Goal: Task Accomplishment & Management: Manage account settings

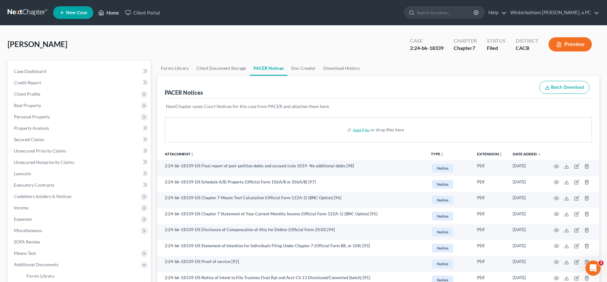
click at [95, 10] on link "Home" at bounding box center [108, 12] width 27 height 11
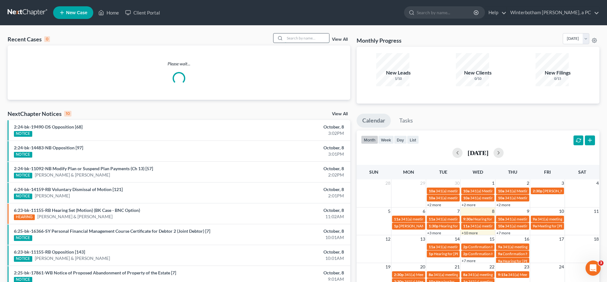
click at [306, 34] on input "search" at bounding box center [307, 38] width 44 height 9
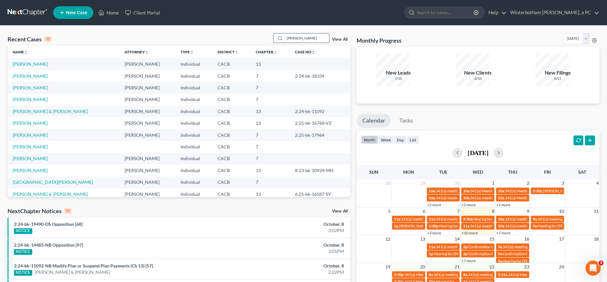
type input "[PERSON_NAME]"
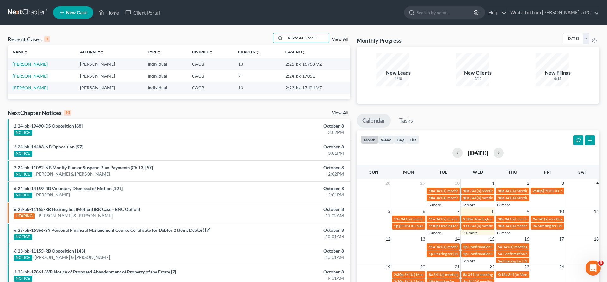
click at [31, 61] on link "[PERSON_NAME]" at bounding box center [30, 63] width 35 height 5
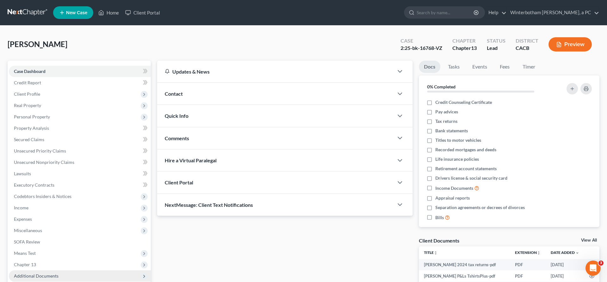
click at [51, 271] on span "Additional Documents" at bounding box center [80, 276] width 142 height 11
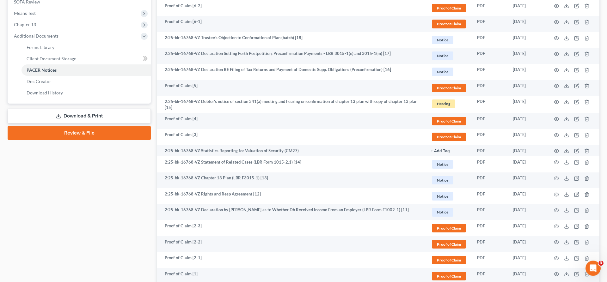
scroll to position [233, 0]
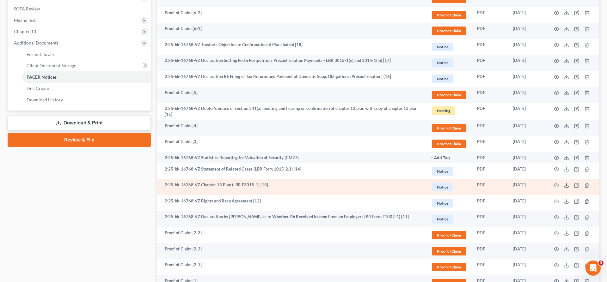
click at [569, 186] on icon at bounding box center [567, 186] width 4 height 1
